Goal: Task Accomplishment & Management: Manage account settings

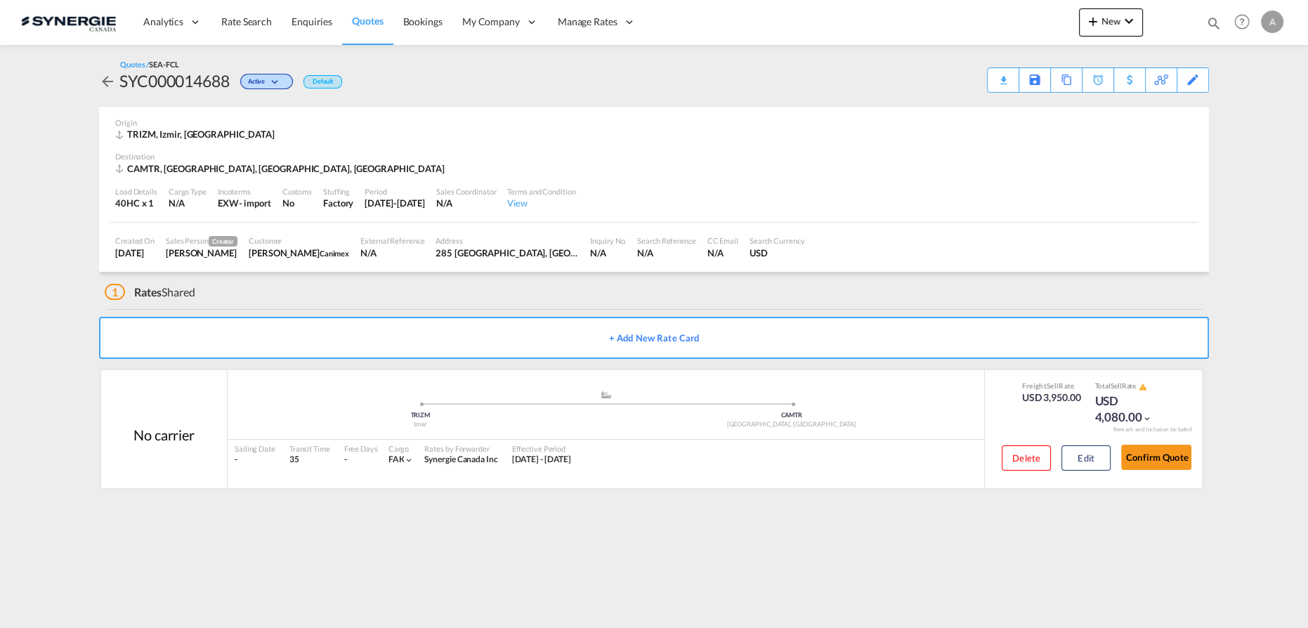
click at [1209, 83] on div "Activity Monitor Quotation created - SYC000014645 3 hours ago | [PERSON_NAME] Q…" at bounding box center [654, 279] width 1124 height 468
click at [1185, 84] on div "Edit" at bounding box center [1193, 80] width 16 height 24
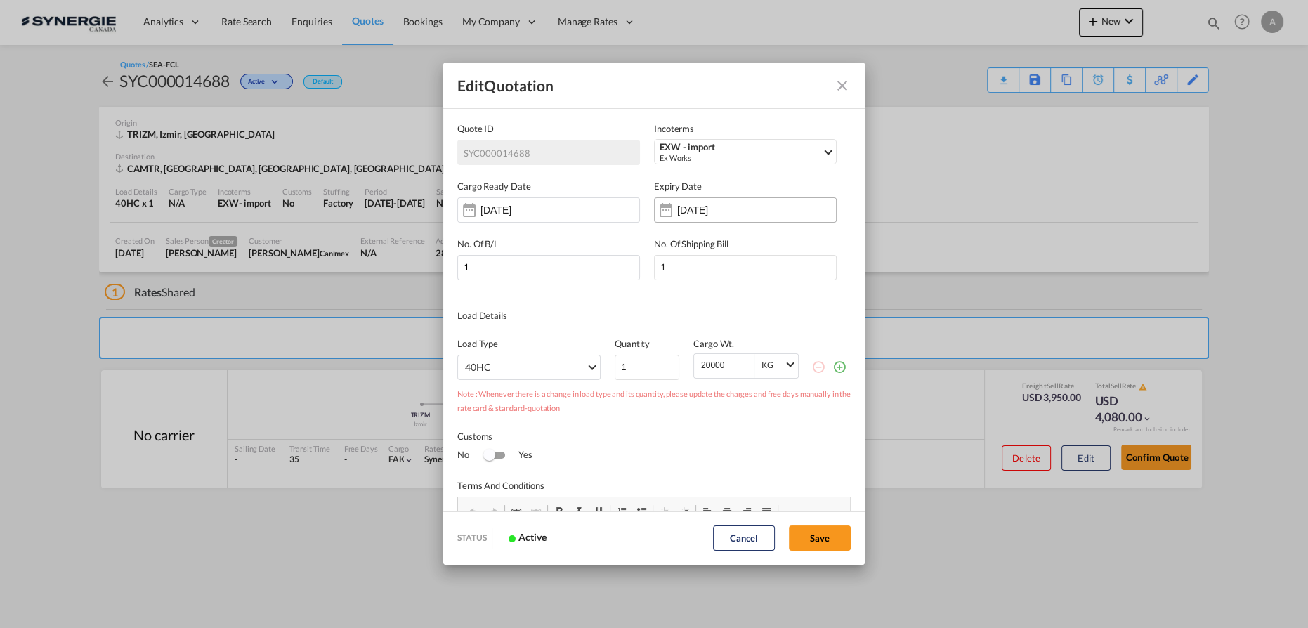
click at [768, 211] on div "[DATE]" at bounding box center [745, 209] width 183 height 25
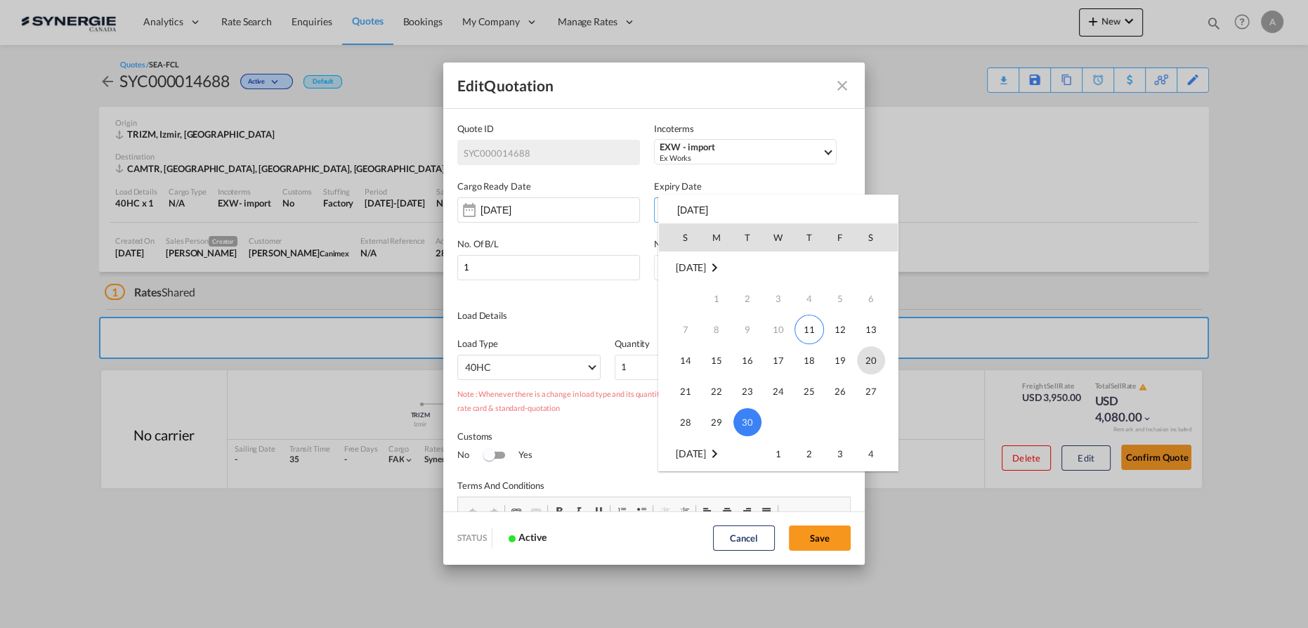
click at [862, 361] on span "20" at bounding box center [871, 360] width 28 height 28
type input "[DATE]"
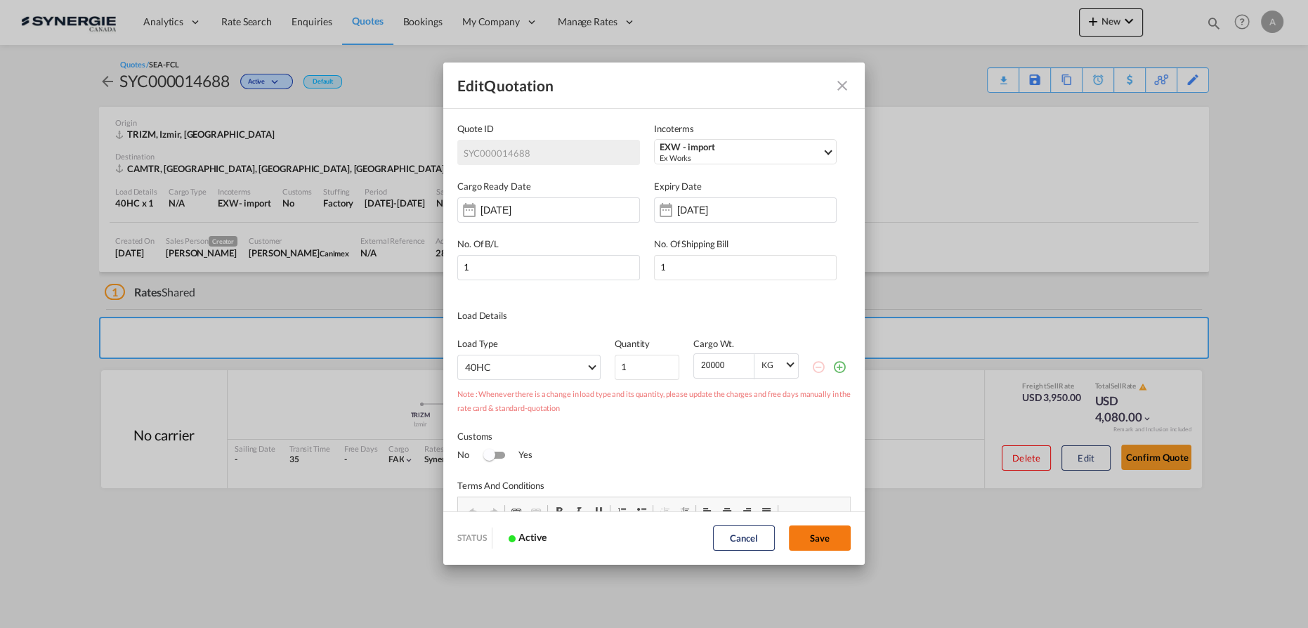
click at [816, 541] on button "Save" at bounding box center [820, 537] width 62 height 25
type input "[DATE]"
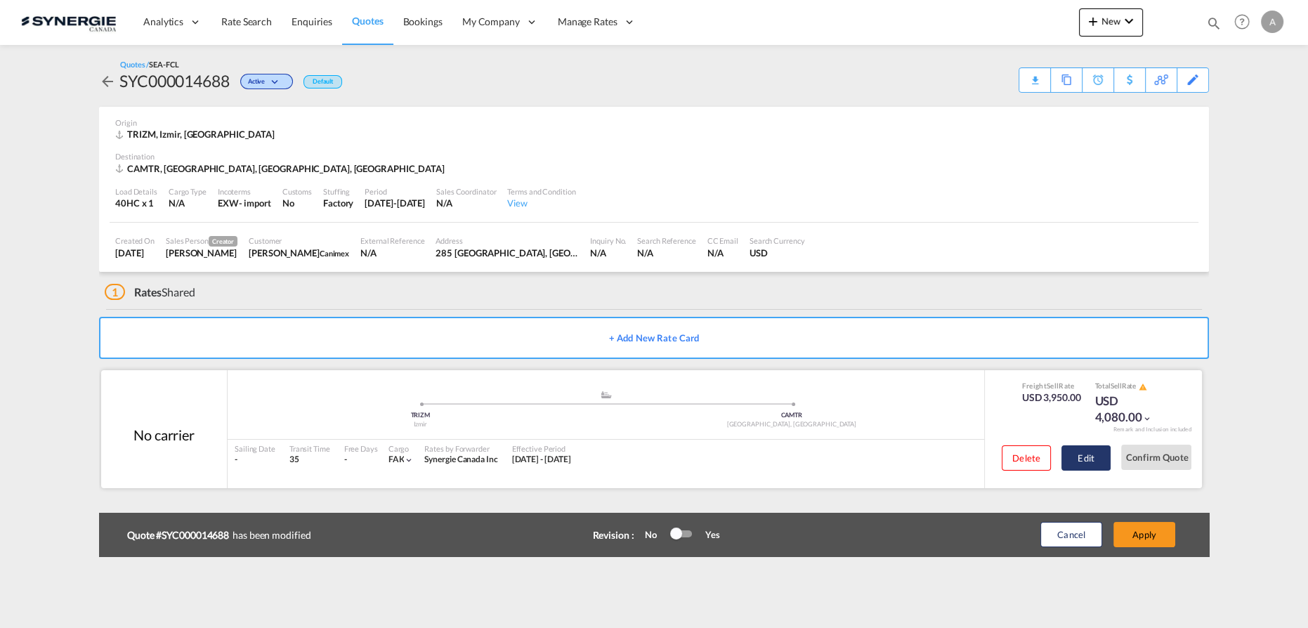
click at [1091, 456] on button "Edit" at bounding box center [1085, 457] width 49 height 25
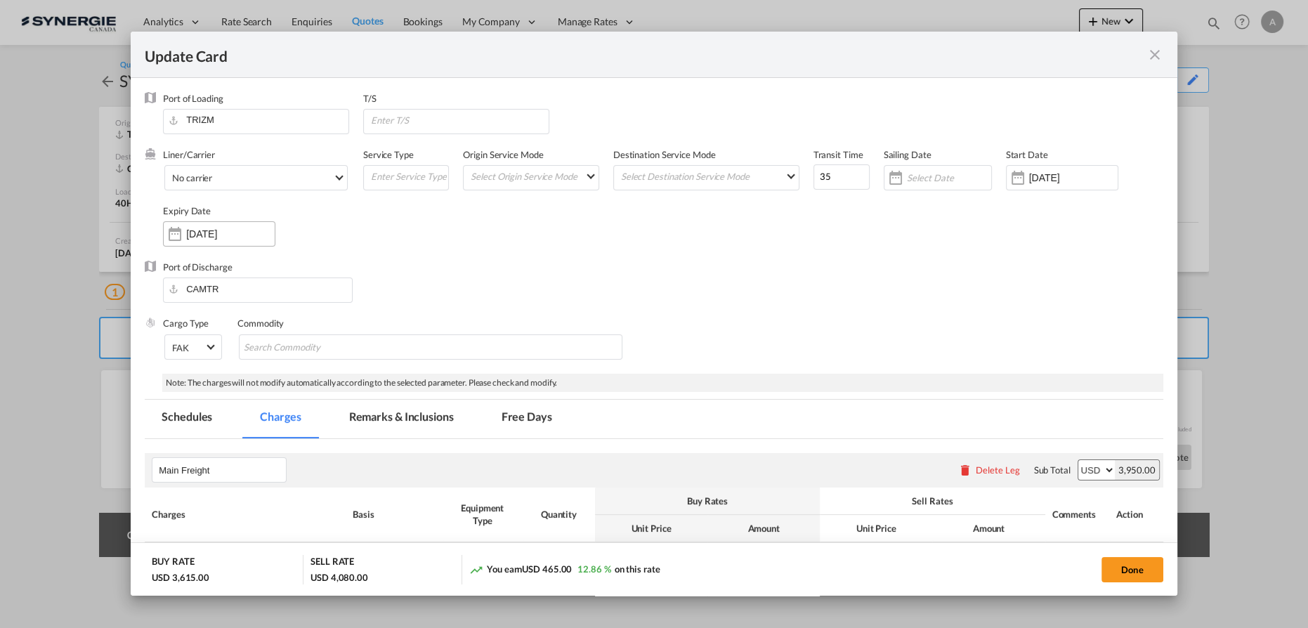
click at [251, 228] on div "[DATE]" at bounding box center [230, 234] width 88 height 13
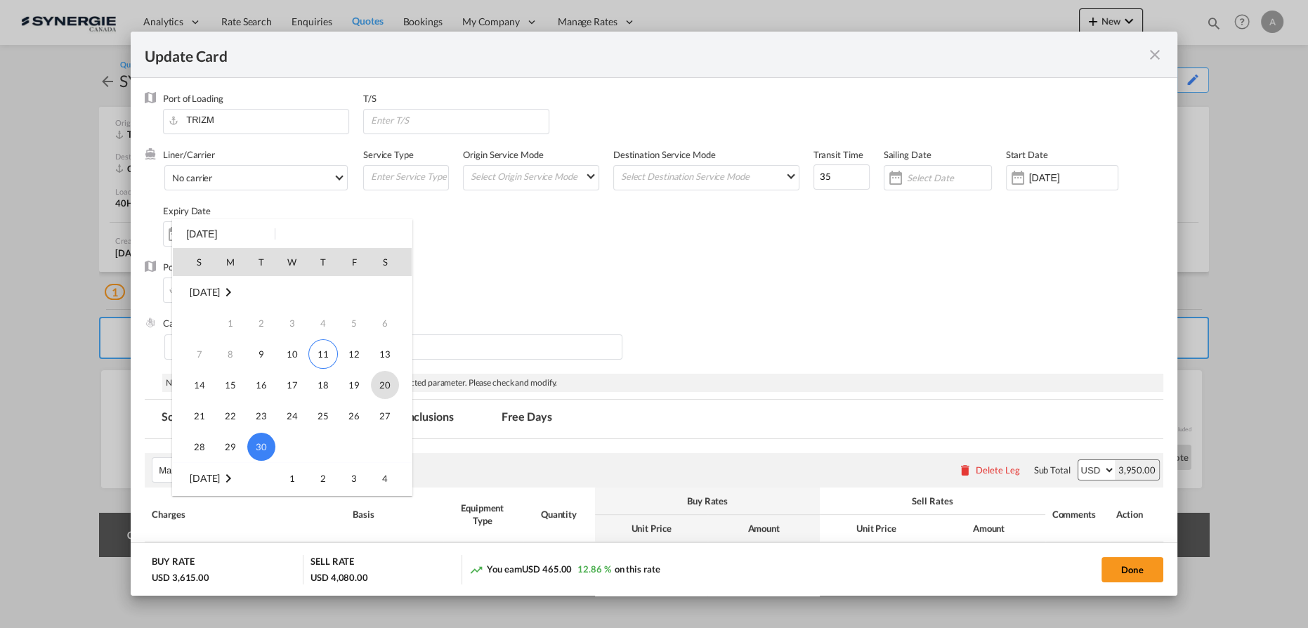
click at [383, 388] on span "20" at bounding box center [385, 385] width 28 height 28
type input "[DATE]"
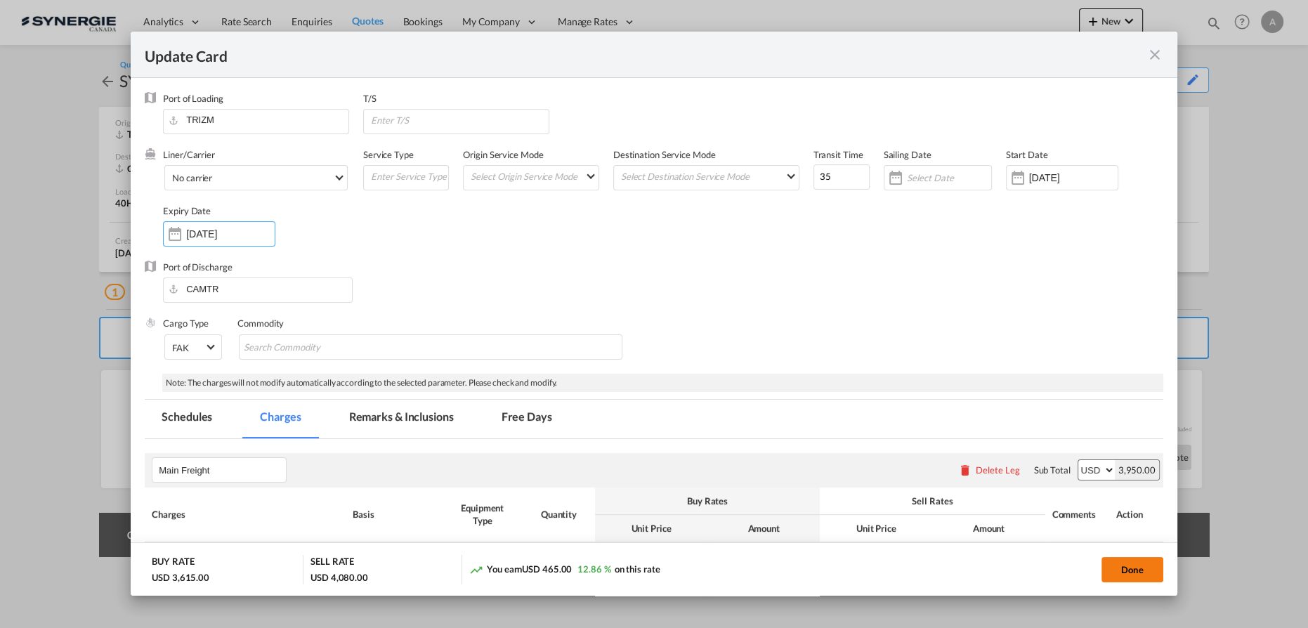
click at [1119, 577] on button "Done" at bounding box center [1132, 569] width 62 height 25
type input "[DATE]"
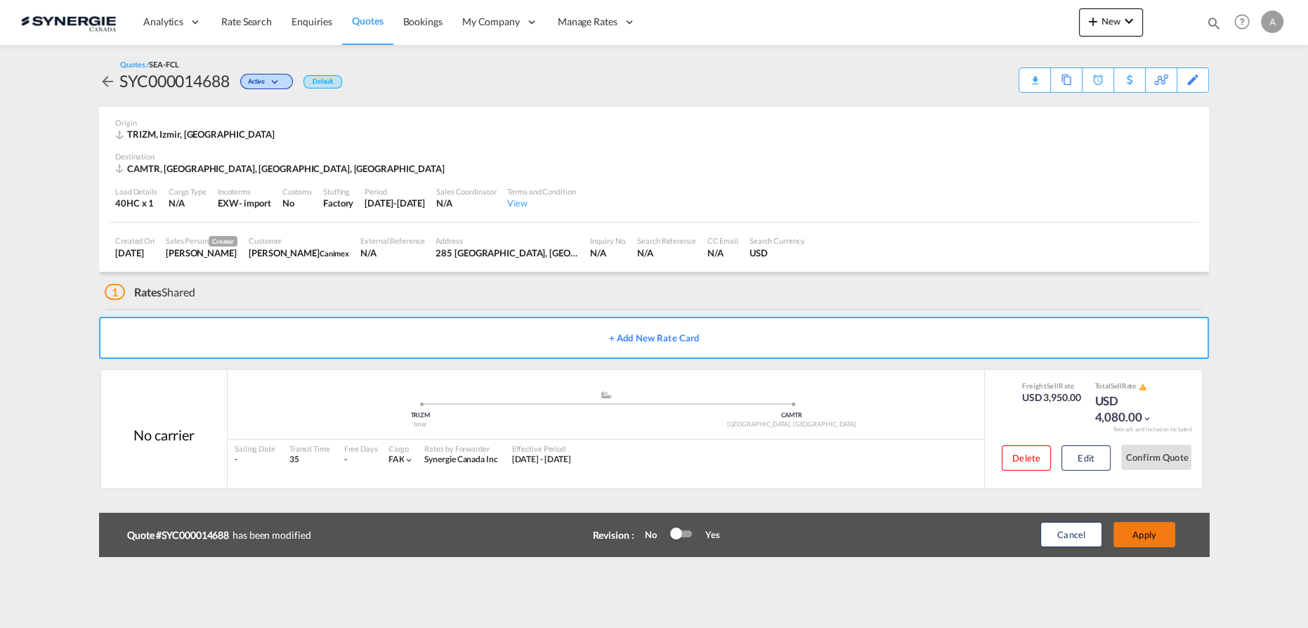
click at [1152, 539] on button "Apply" at bounding box center [1144, 534] width 62 height 25
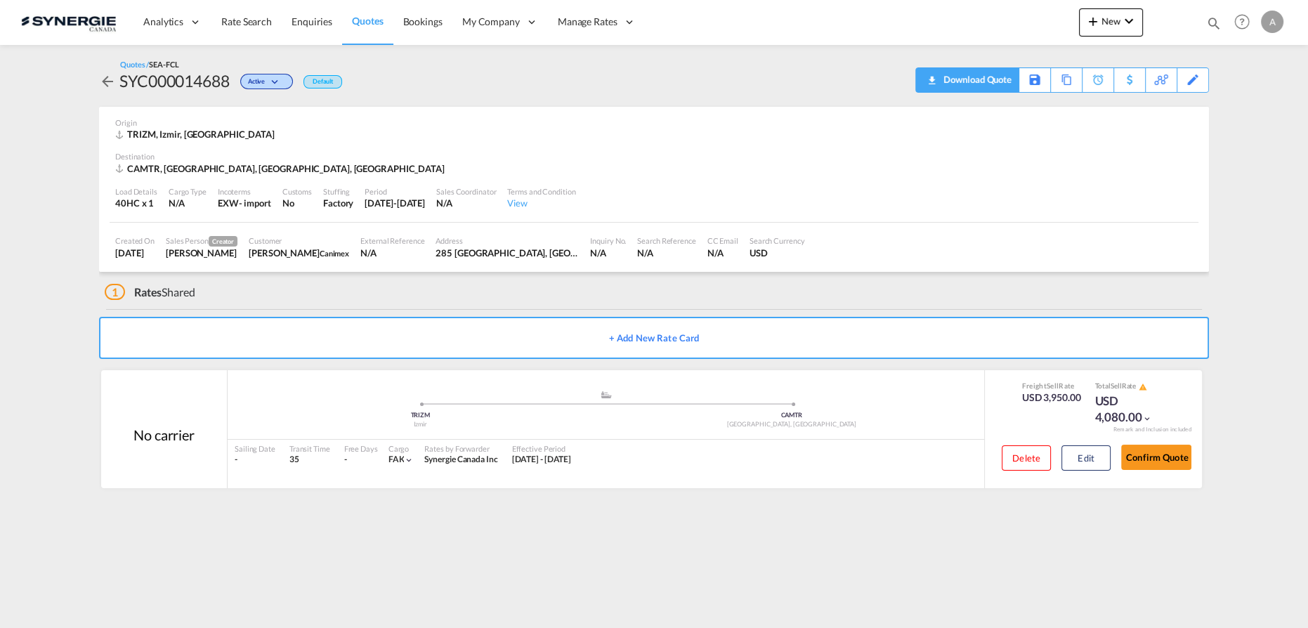
click at [997, 77] on div "Download Quote" at bounding box center [976, 79] width 72 height 22
